Goal: Task Accomplishment & Management: Manage account settings

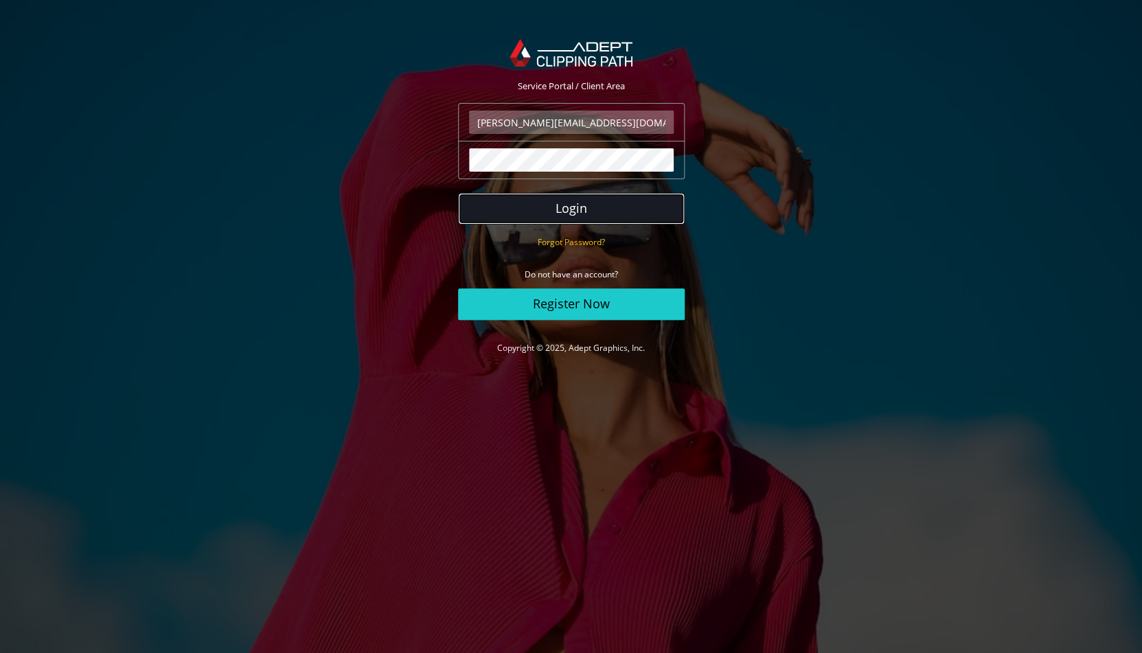
click at [551, 211] on button "Login" at bounding box center [571, 209] width 227 height 32
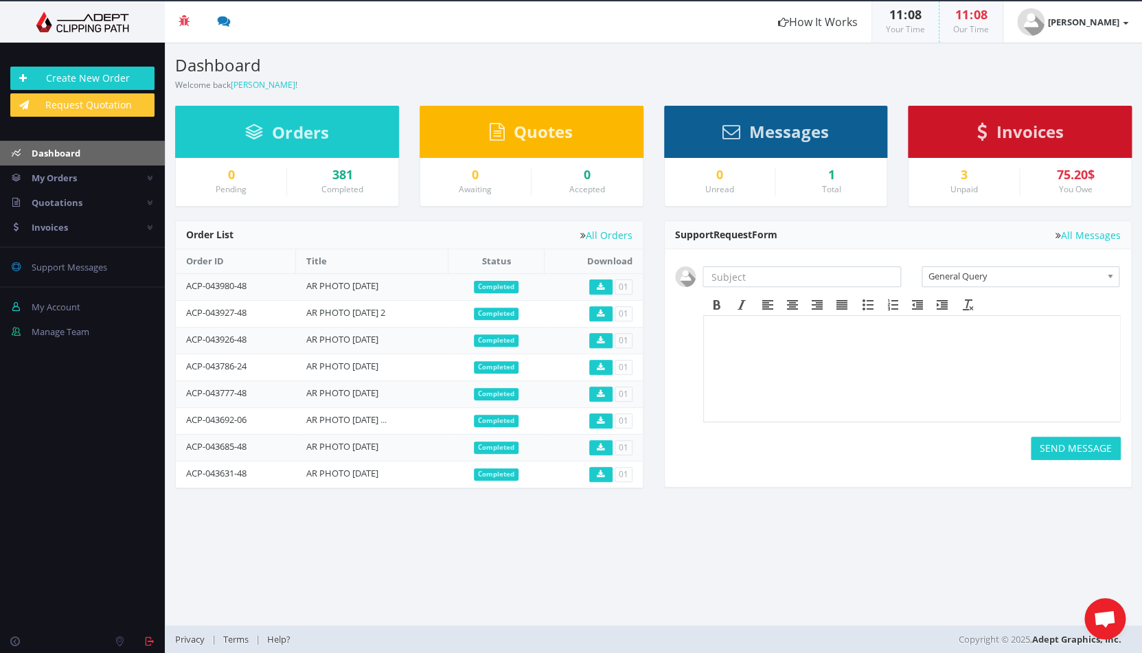
click at [982, 141] on div "Invoices" at bounding box center [1020, 132] width 224 height 52
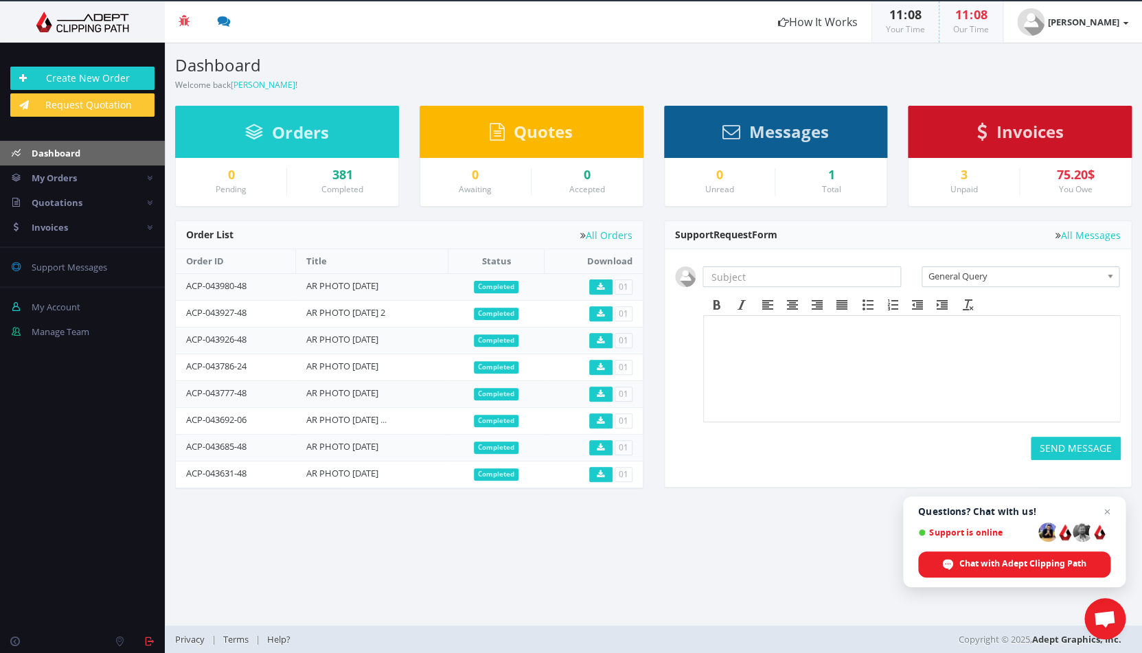
click at [1035, 134] on span "Invoices" at bounding box center [1028, 131] width 67 height 23
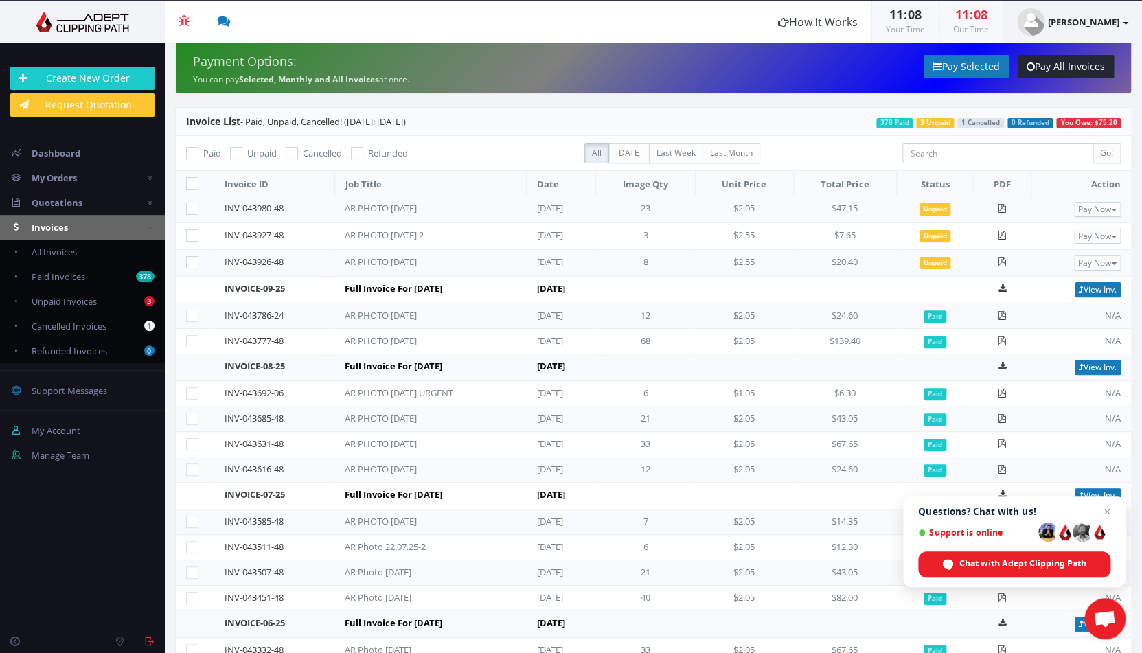
click at [1120, 25] on link "[PERSON_NAME]" at bounding box center [1072, 21] width 139 height 41
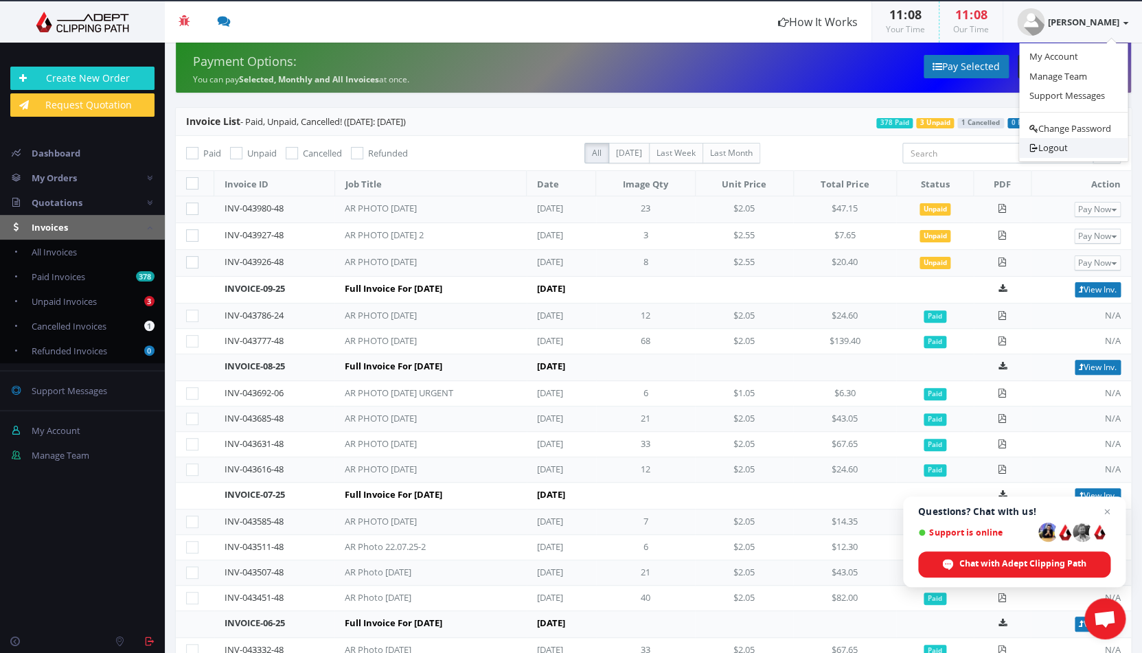
click at [1064, 149] on link "Logout" at bounding box center [1073, 148] width 108 height 20
